Goal: Check status: Check status

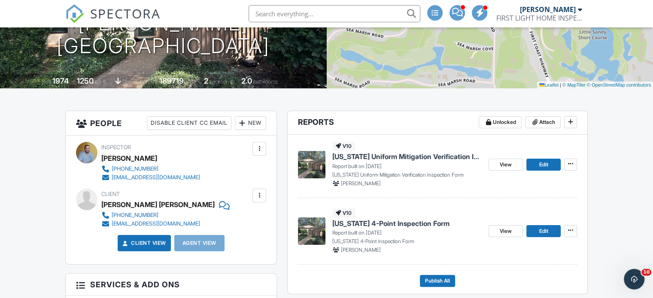
scroll to position [142, 0]
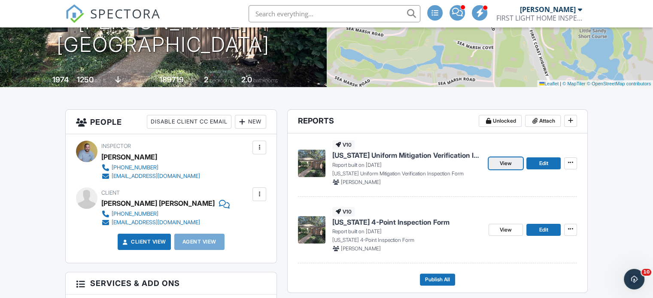
click at [513, 164] on link "View" at bounding box center [506, 164] width 34 height 12
click at [500, 229] on span "View" at bounding box center [506, 230] width 12 height 9
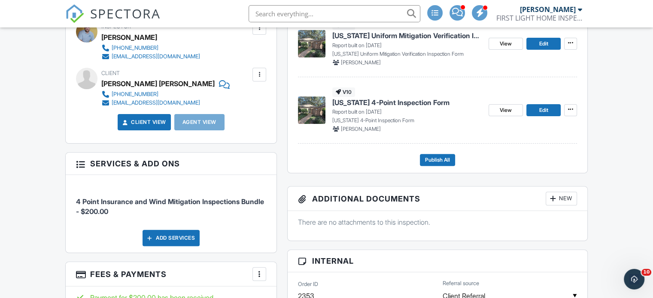
scroll to position [252, 0]
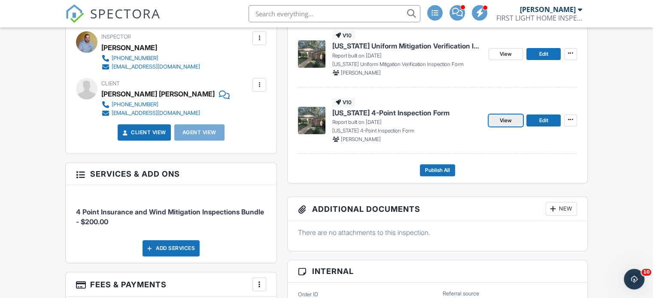
click at [506, 120] on span "View" at bounding box center [506, 120] width 12 height 9
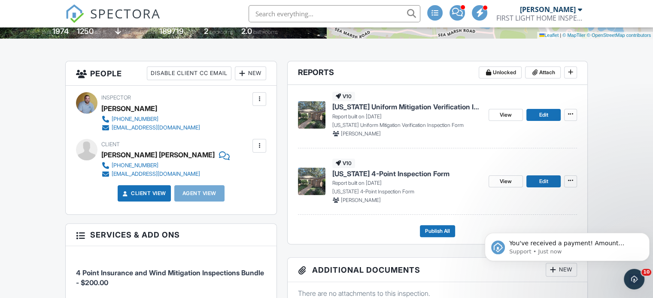
scroll to position [192, 0]
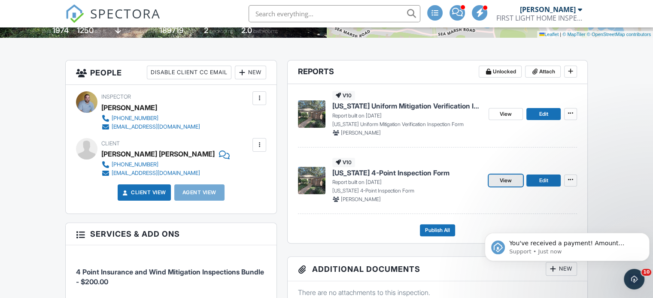
click at [507, 179] on span "View" at bounding box center [506, 180] width 12 height 9
